Goal: Find contact information: Obtain details needed to contact an individual or organization

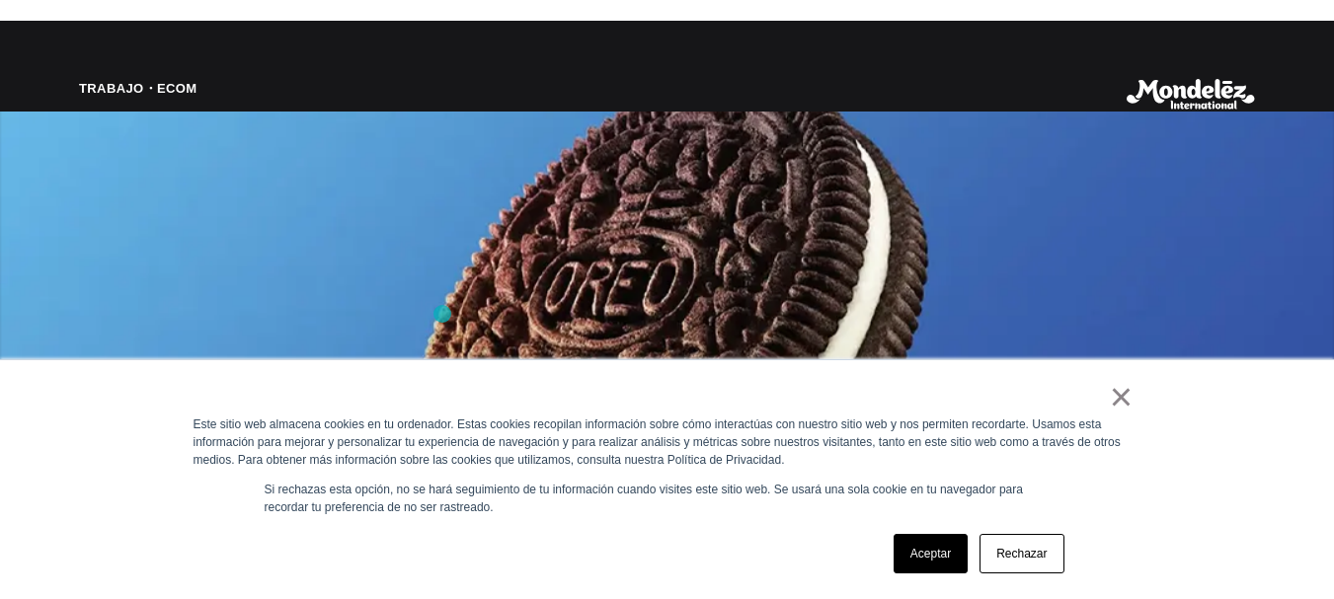
scroll to position [1481, 0]
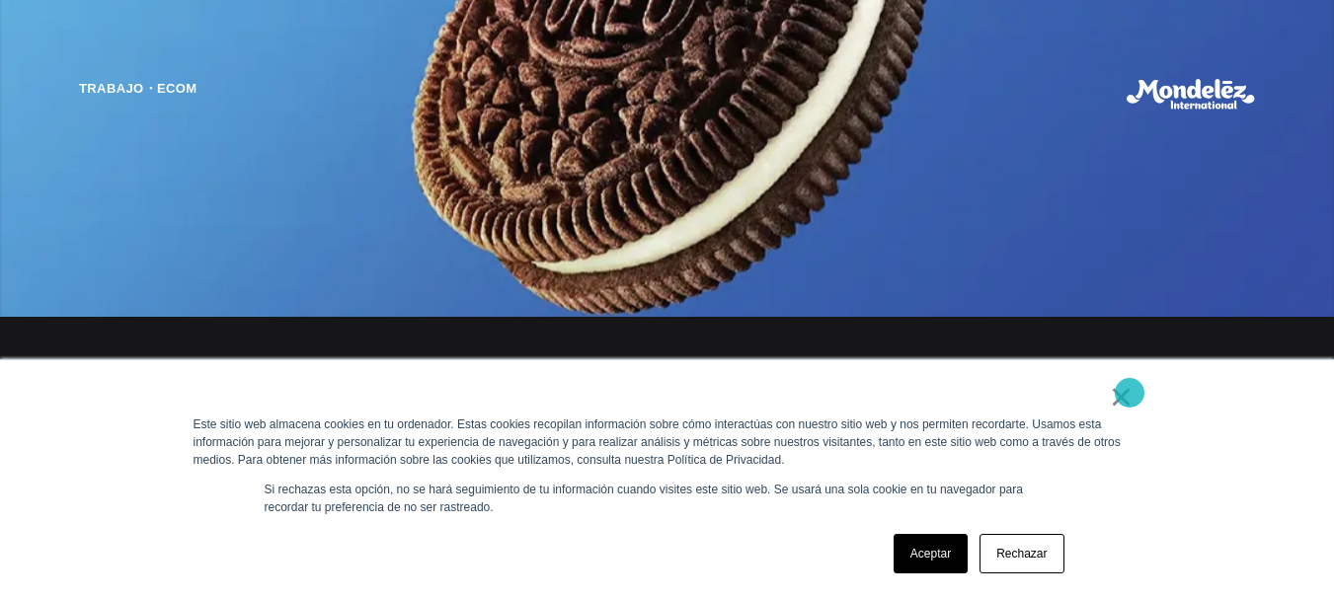
click at [1130, 393] on font "×" at bounding box center [1121, 396] width 23 height 43
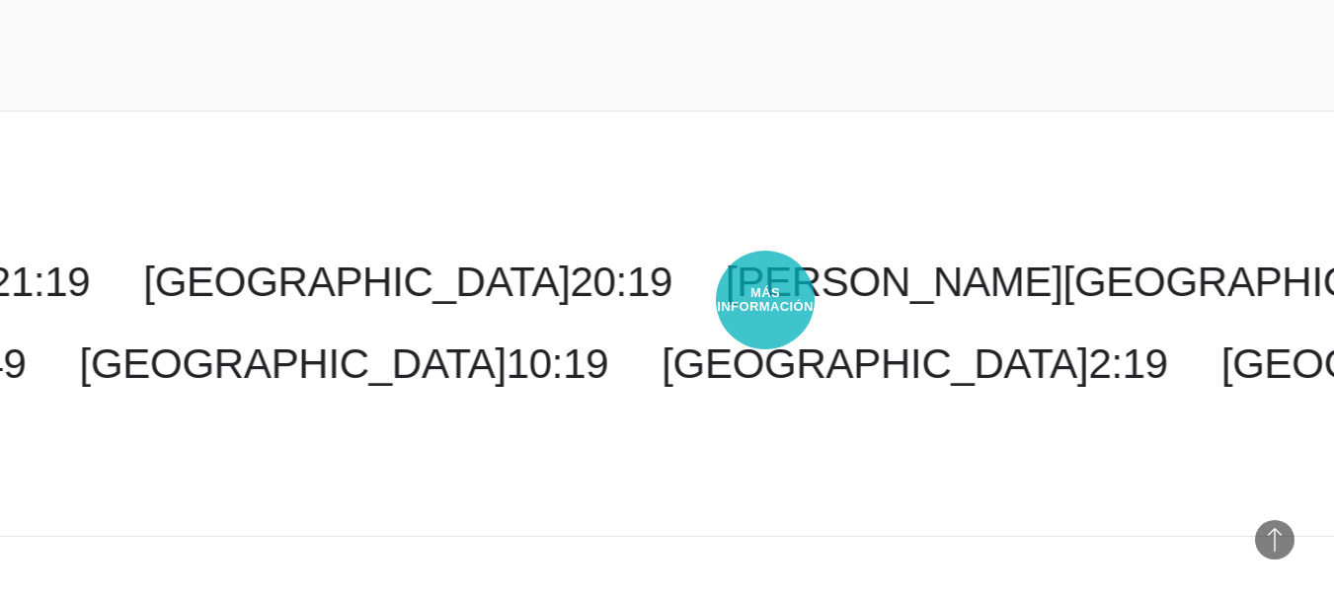
scroll to position [4688, 0]
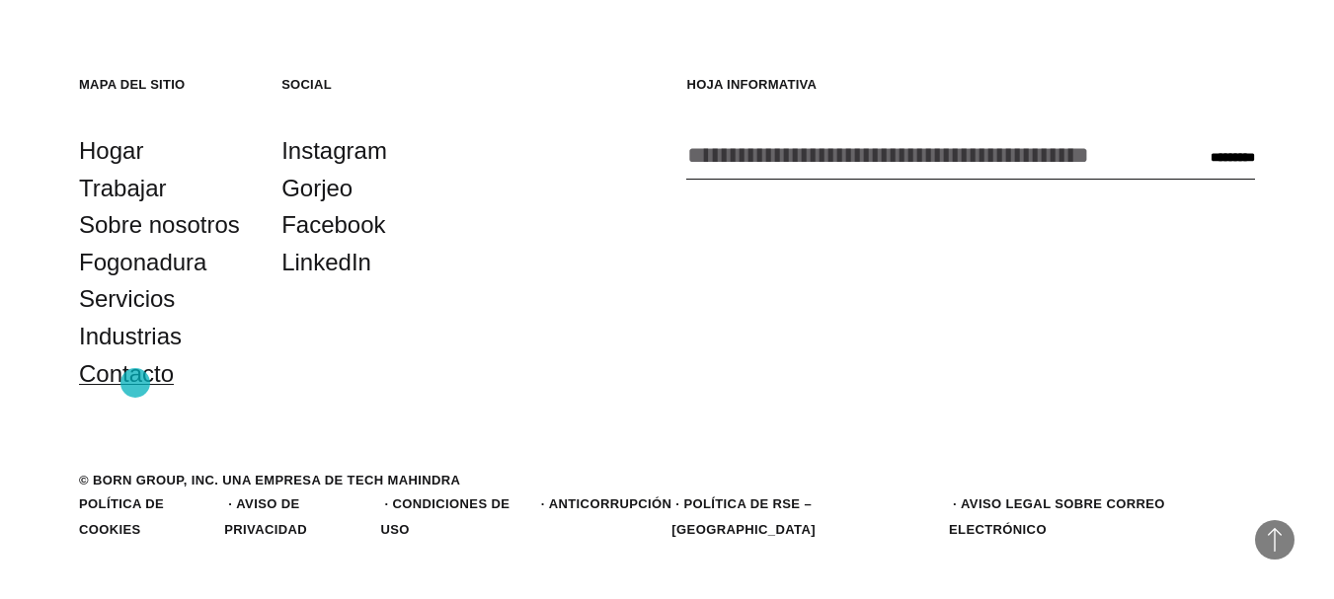
click at [135, 383] on font "Contacto" at bounding box center [126, 373] width 95 height 27
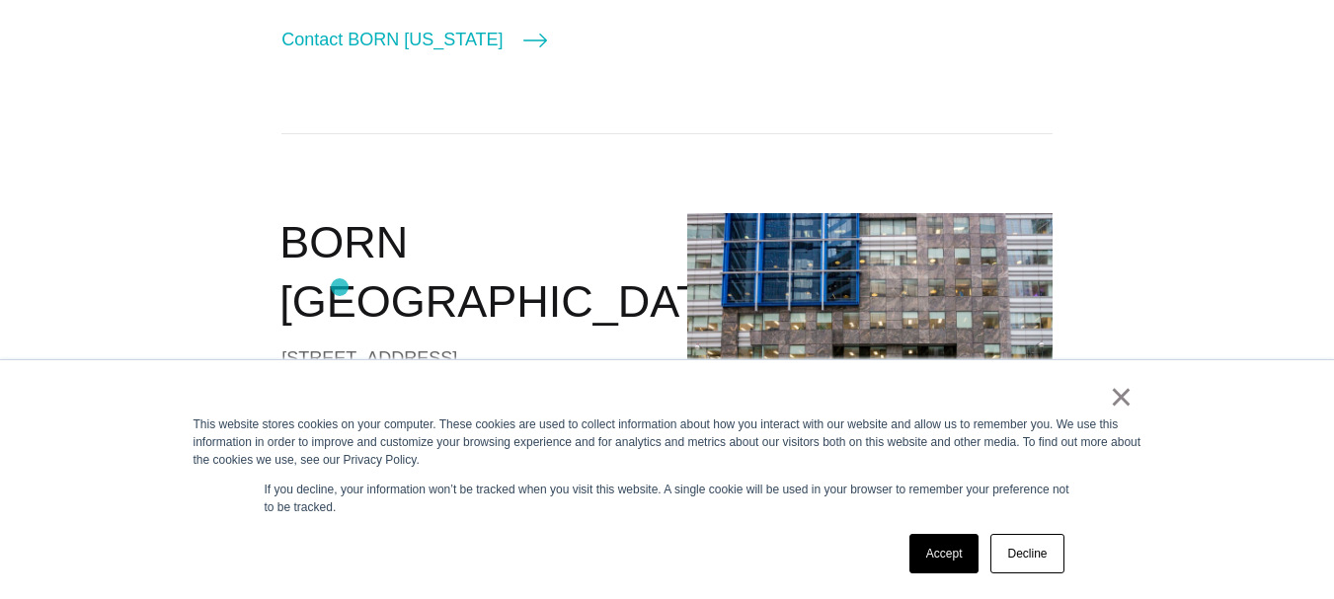
scroll to position [1185, 0]
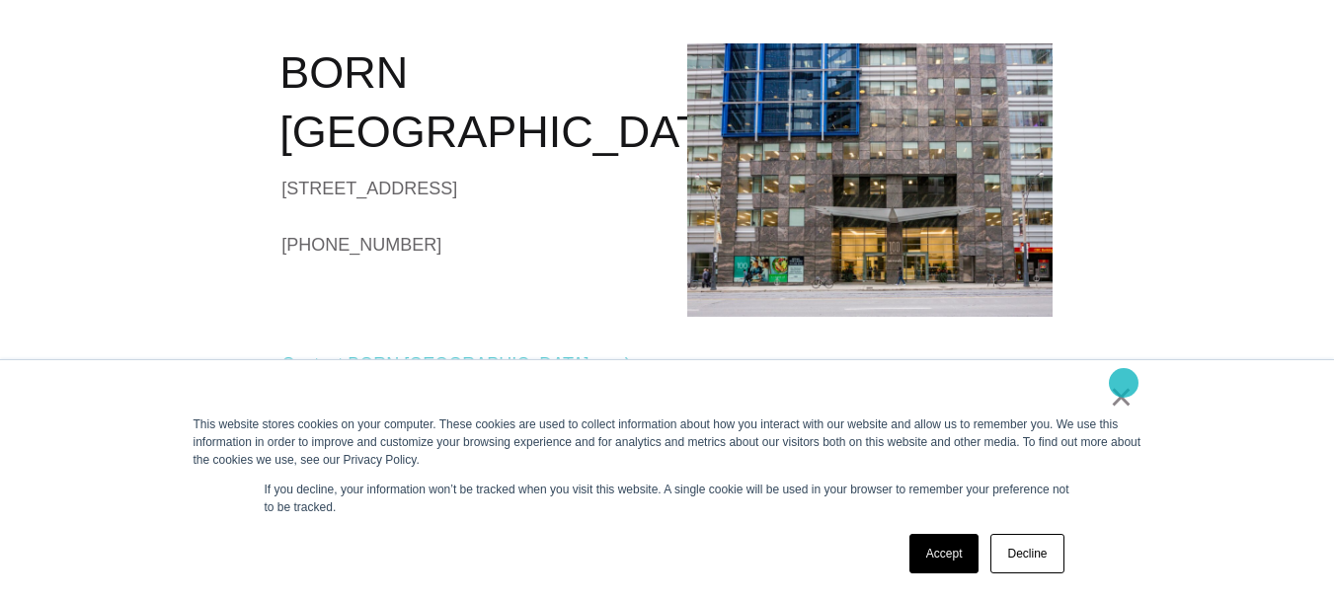
click at [1124, 388] on link "×" at bounding box center [1122, 397] width 24 height 18
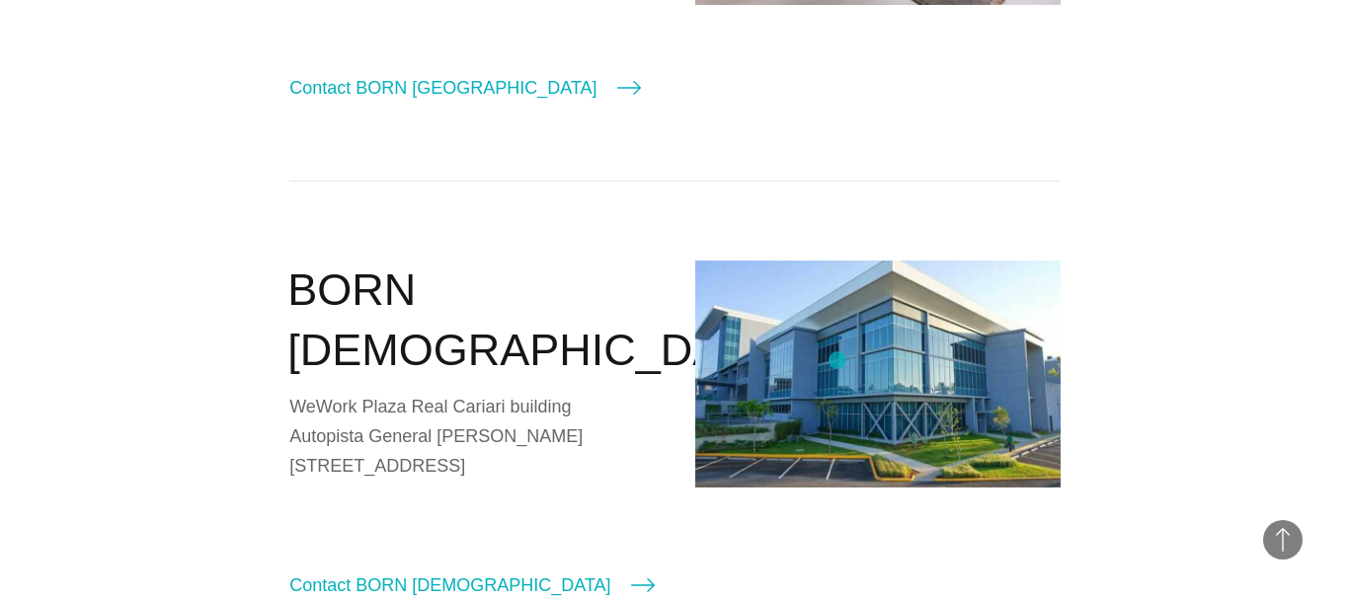
scroll to position [2666, 0]
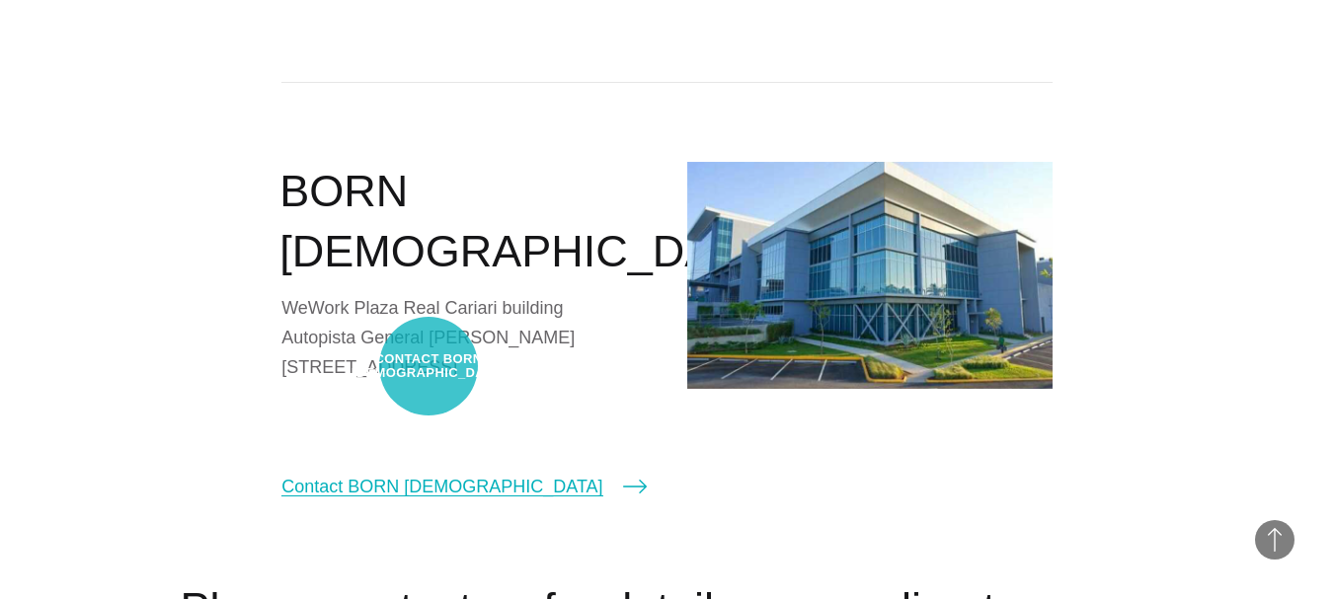
click at [429, 473] on link "Contact BORN Costa Rica" at bounding box center [463, 487] width 364 height 28
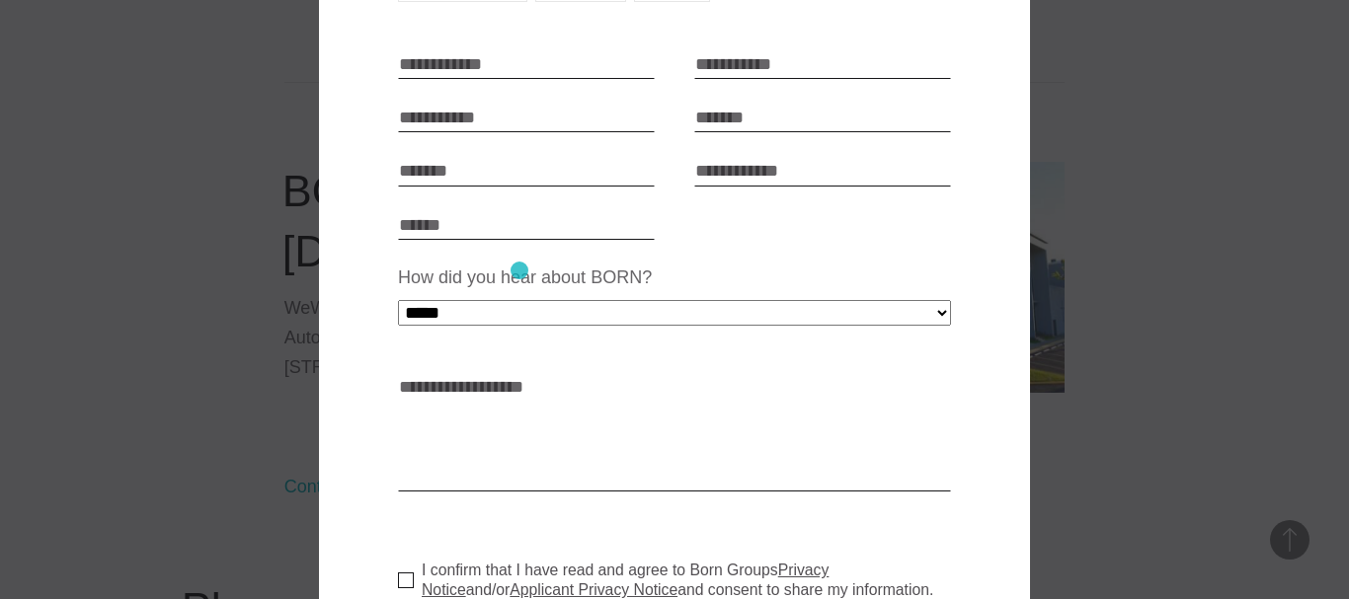
scroll to position [494, 0]
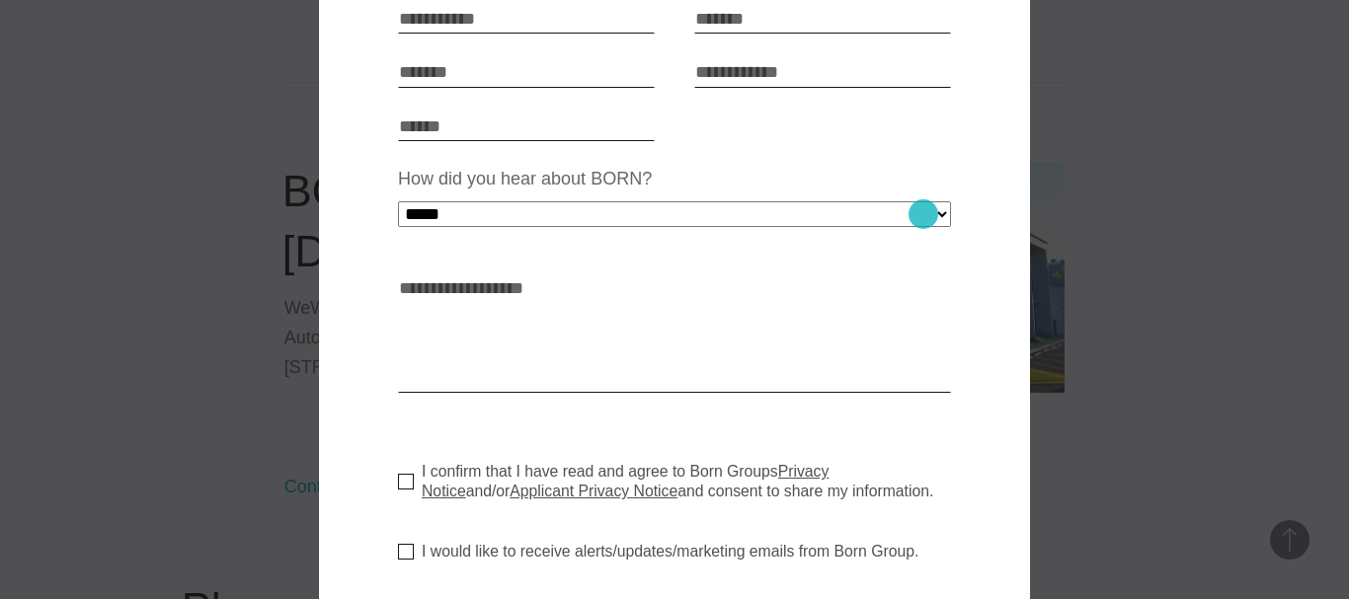
click at [923, 214] on select "**********" at bounding box center [674, 214] width 553 height 26
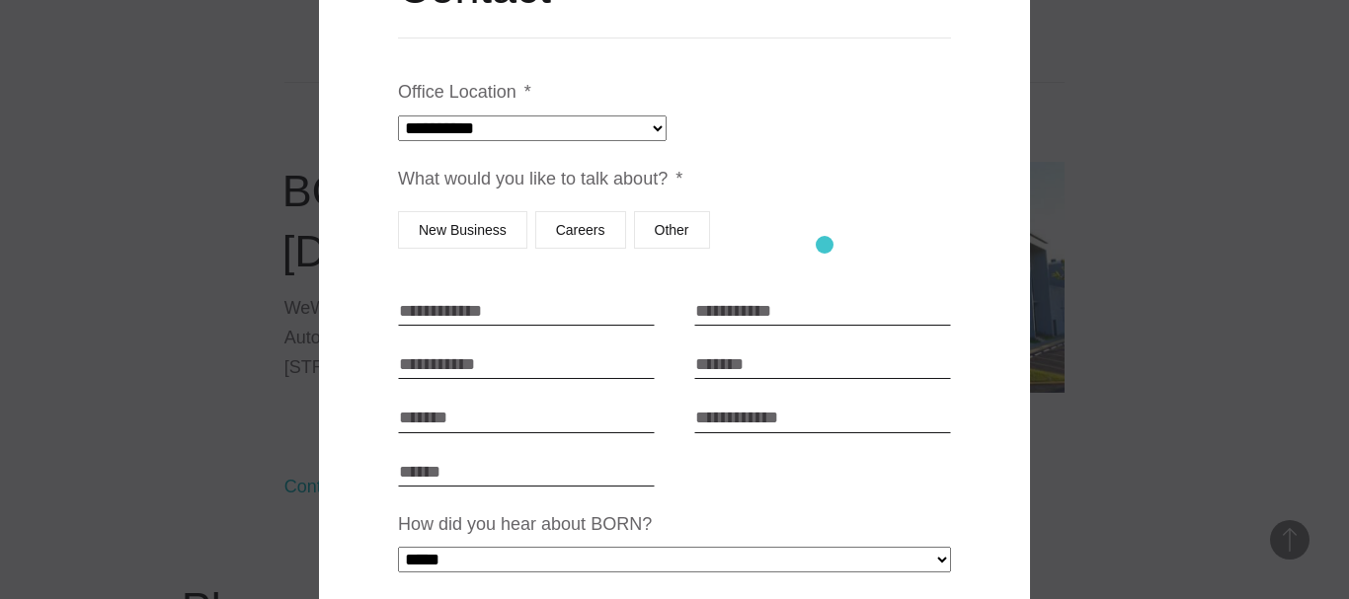
scroll to position [198, 0]
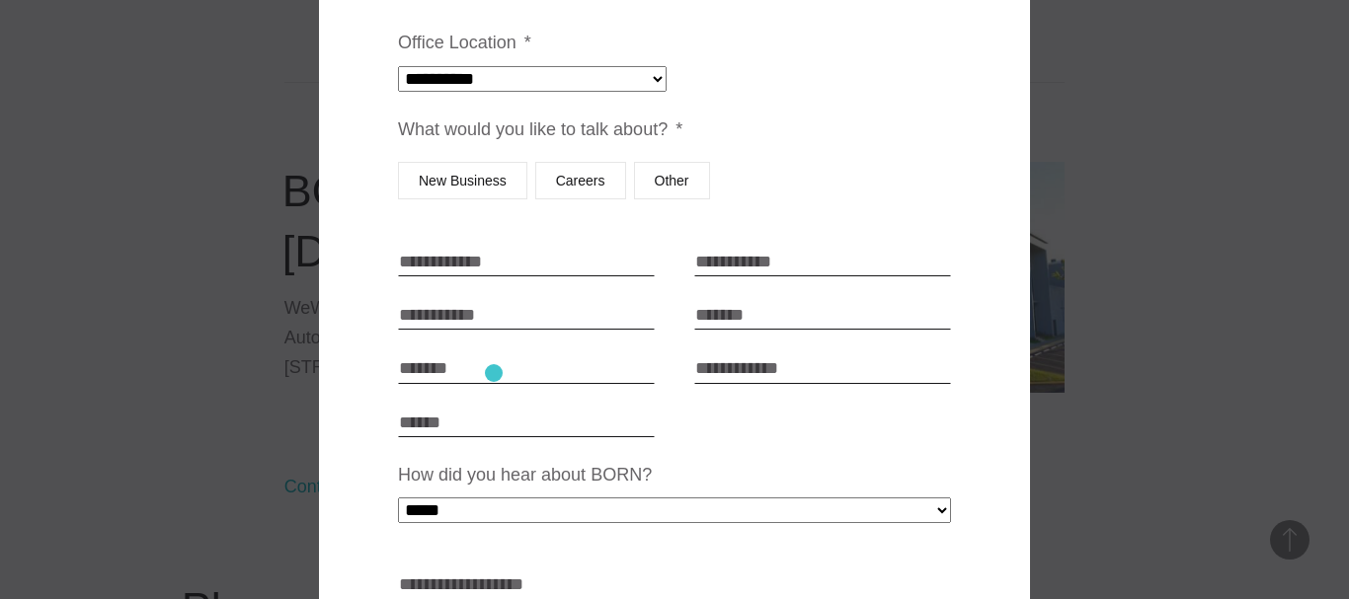
click at [494, 373] on input "Company" at bounding box center [526, 369] width 257 height 30
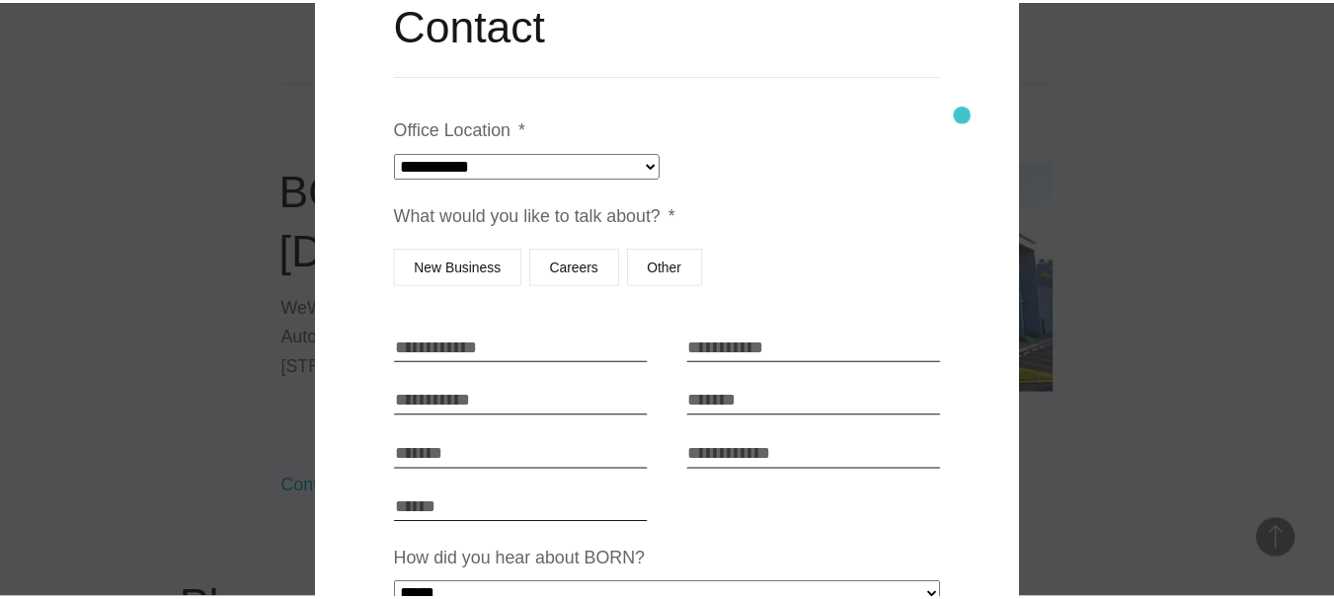
scroll to position [0, 0]
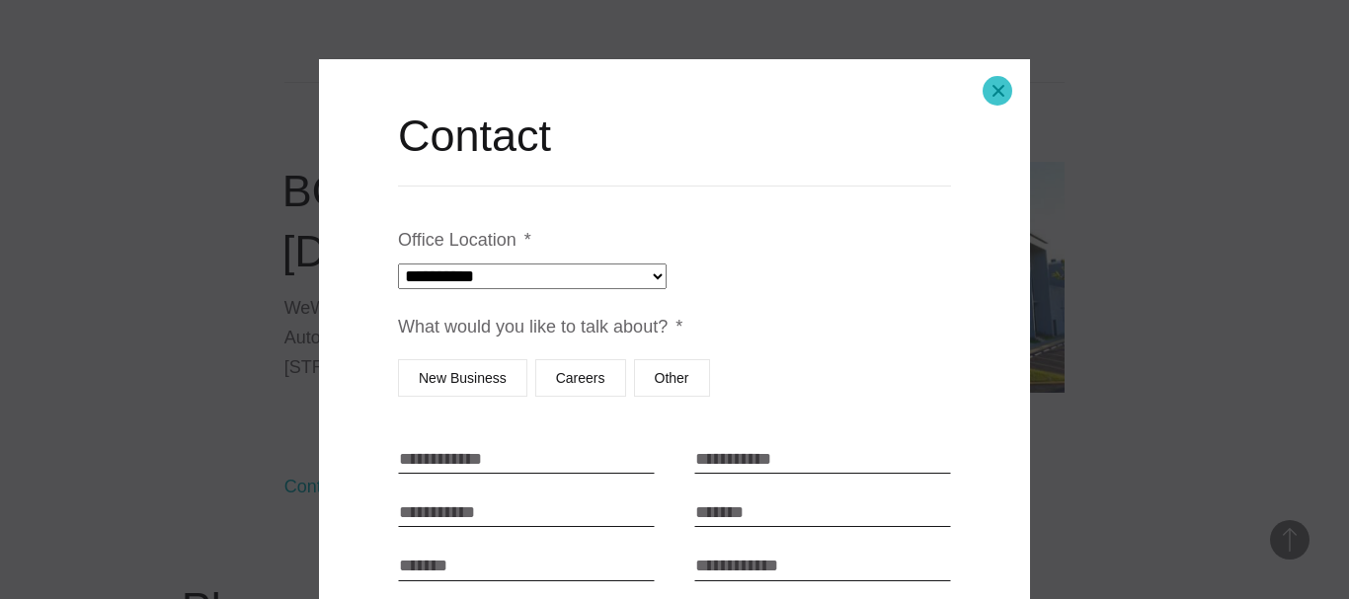
click at [997, 91] on button "Close modal" at bounding box center [998, 90] width 47 height 47
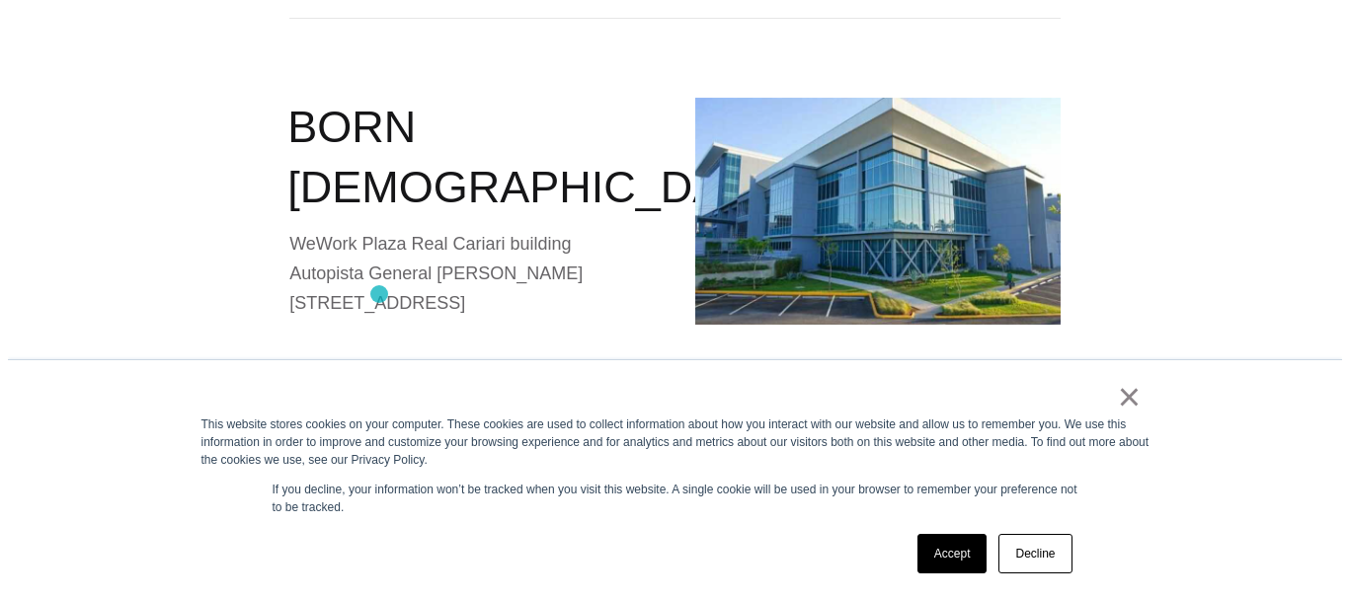
scroll to position [2765, 0]
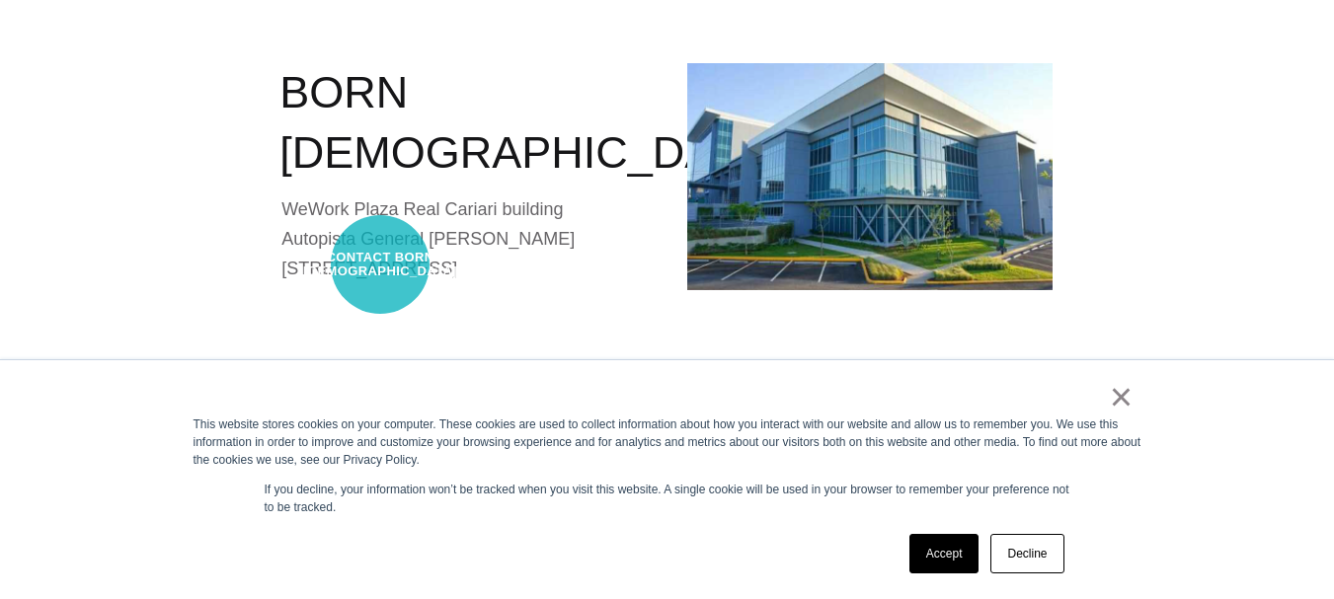
click at [380, 374] on link "Contact BORN Costa Rica" at bounding box center [463, 388] width 364 height 28
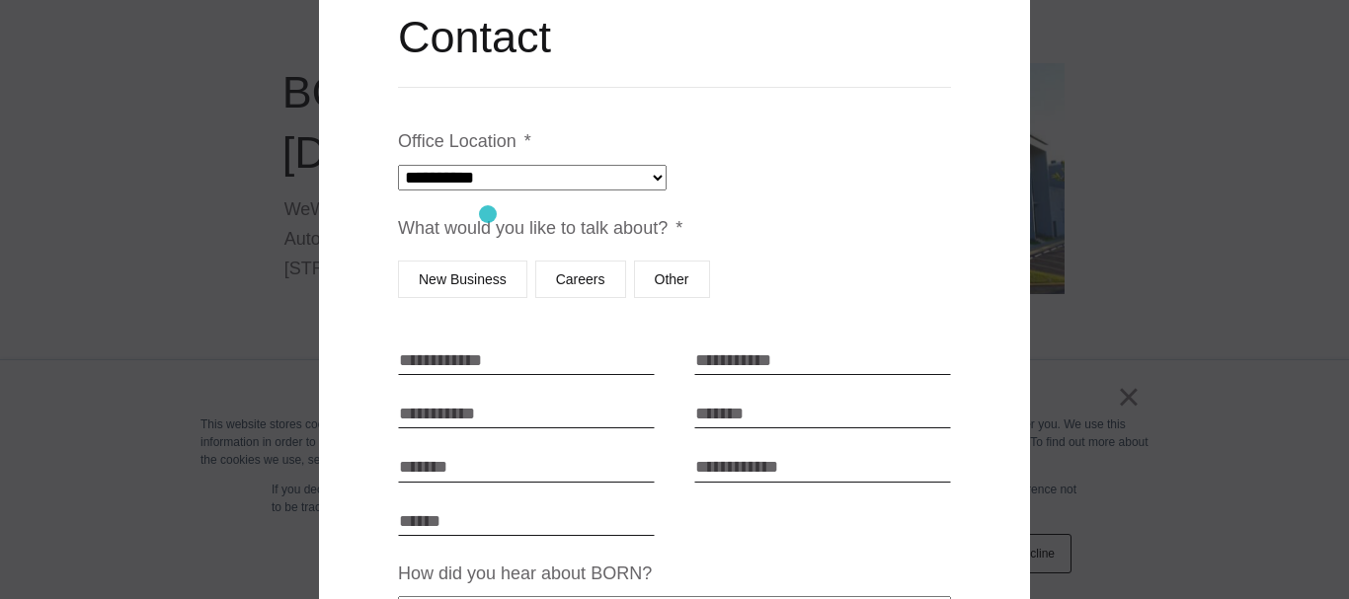
scroll to position [198, 0]
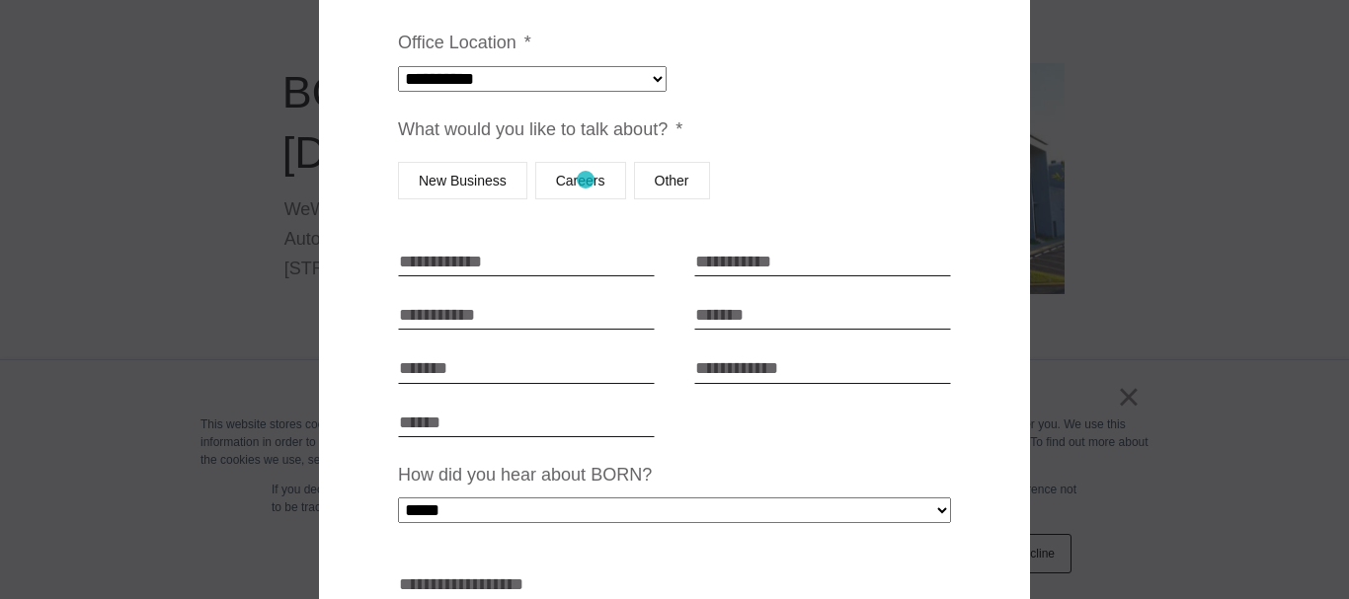
click at [586, 180] on label "Careers" at bounding box center [580, 181] width 91 height 38
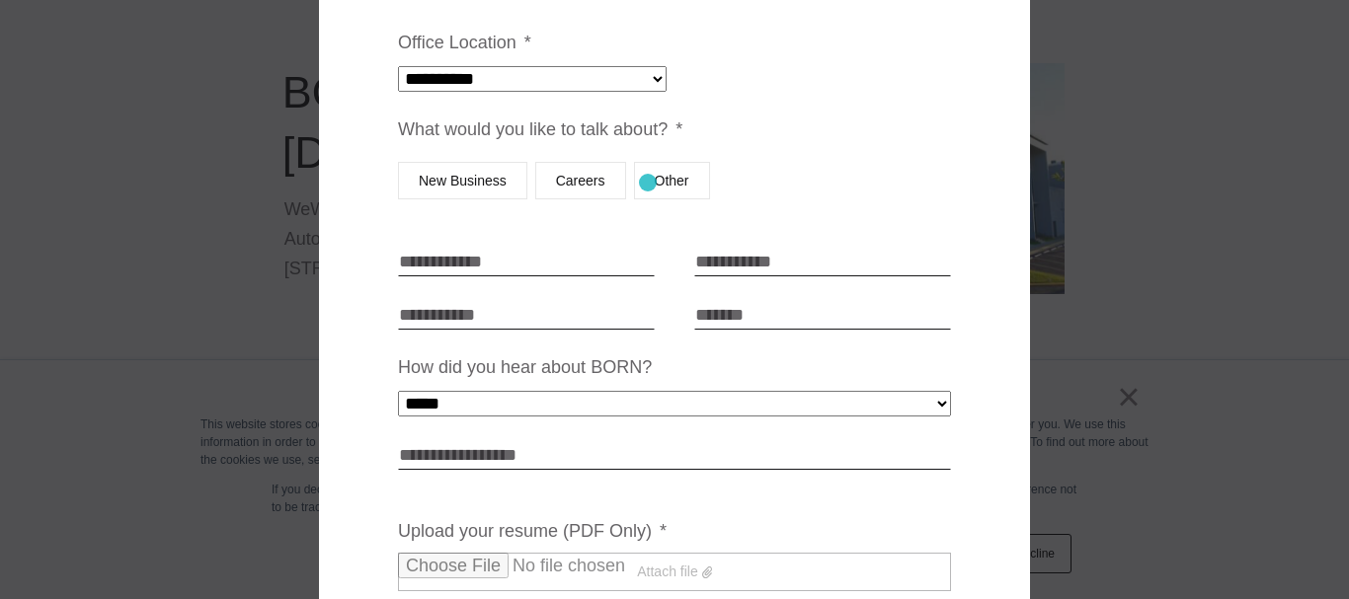
click at [648, 183] on label "Other" at bounding box center [672, 181] width 76 height 38
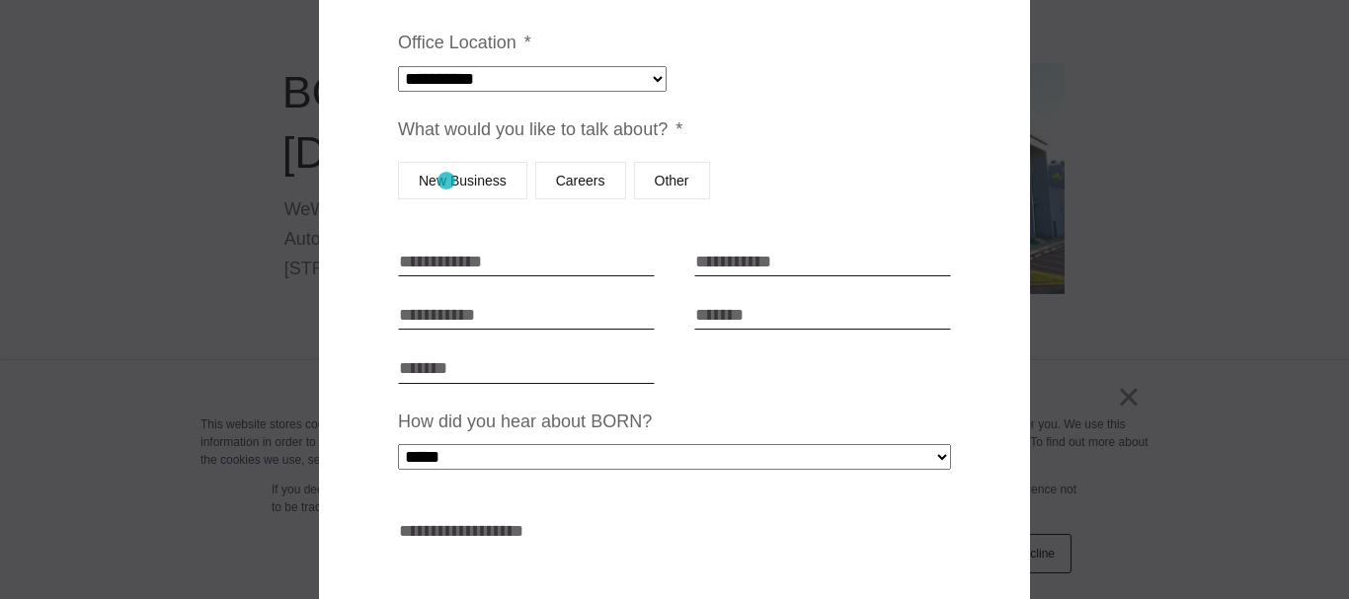
click at [446, 181] on label "New Business" at bounding box center [462, 181] width 129 height 38
